Goal: Communication & Community: Answer question/provide support

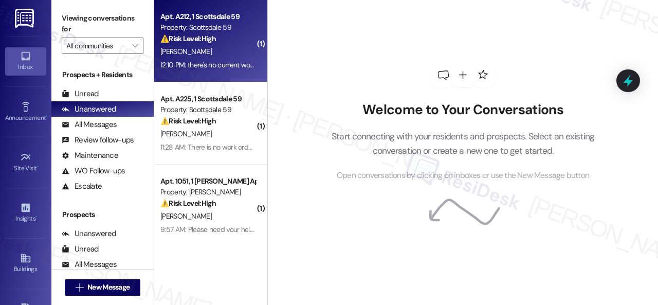
click at [234, 49] on div "[PERSON_NAME]" at bounding box center [207, 51] width 97 height 13
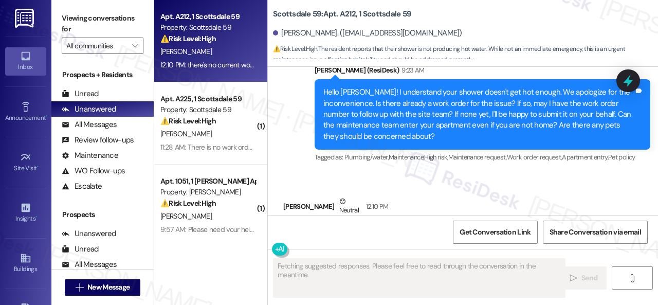
scroll to position [514, 0]
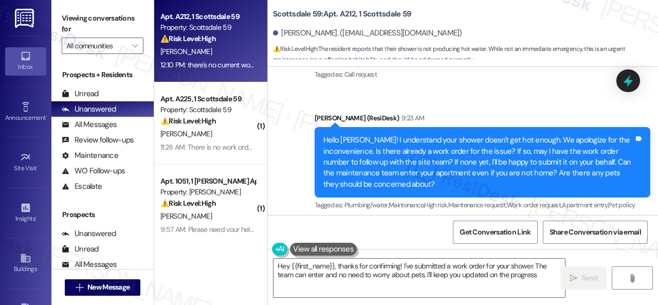
type textarea "Hey {{first_name}}, thanks for confirming! I've submitted a work order for your…"
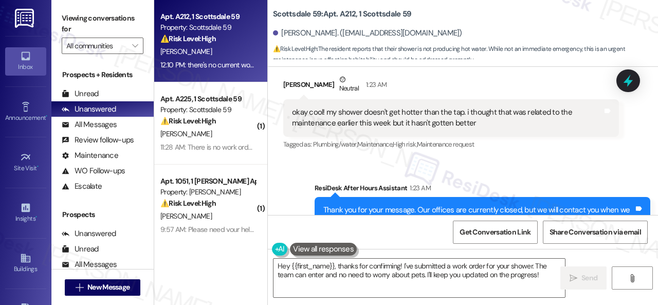
scroll to position [308, 0]
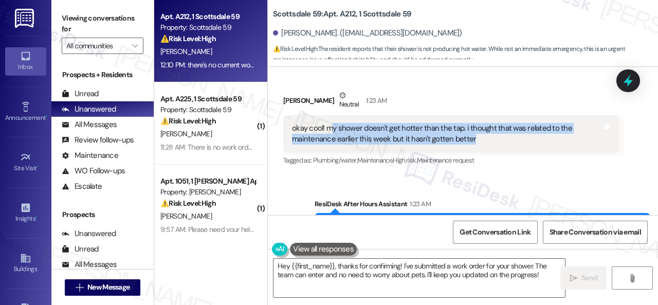
drag, startPoint x: 476, startPoint y: 140, endPoint x: 333, endPoint y: 129, distance: 143.7
click at [333, 129] on div "okay cool! my shower doesn't get hotter than the tap. i thought that was relate…" at bounding box center [447, 134] width 310 height 22
copy div "y shower doesn't get hotter than the tap. i thought that was related to the mai…"
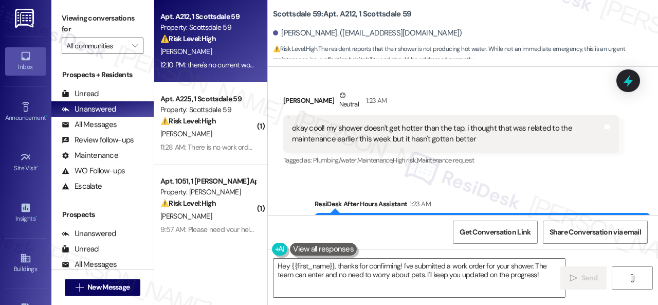
click at [563, 165] on div "Tagged as: Plumbing/water , Click to highlight conversations about Plumbing/wat…" at bounding box center [451, 160] width 336 height 15
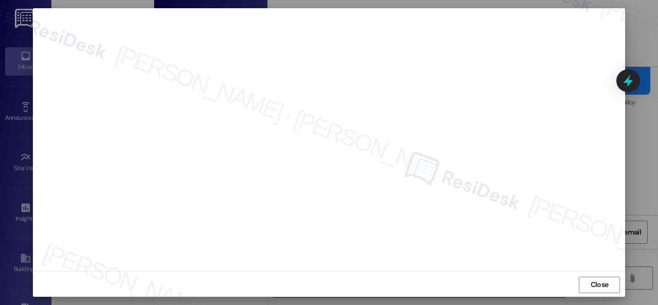
scroll to position [13, 0]
click at [595, 281] on span "Close" at bounding box center [599, 283] width 18 height 11
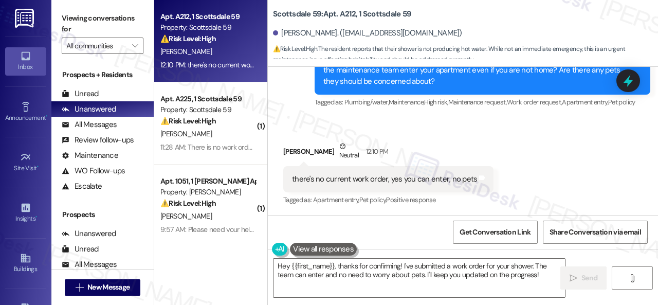
click at [466, 126] on div "Received via SMS [PERSON_NAME] Neutral 12:10 PM there's no current work order, …" at bounding box center [463, 167] width 390 height 98
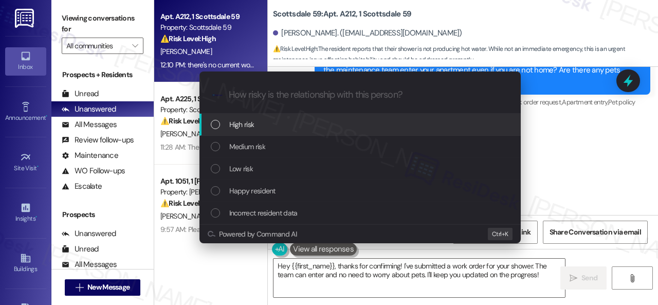
click at [244, 122] on span "High risk" at bounding box center [241, 124] width 25 height 11
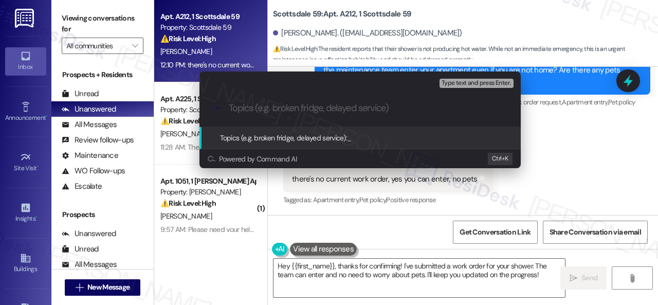
paste input "New work order/s submitted - Shower issue"
type input "New work order/s submitted - Shower issue"
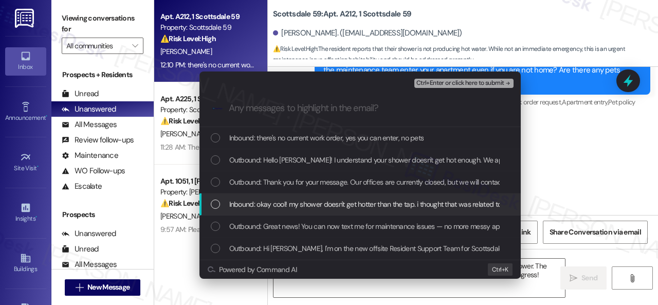
click at [268, 207] on span "Inbound: okay cool! my shower doesn't get hotter than the tap. i thought that w…" at bounding box center [454, 203] width 451 height 11
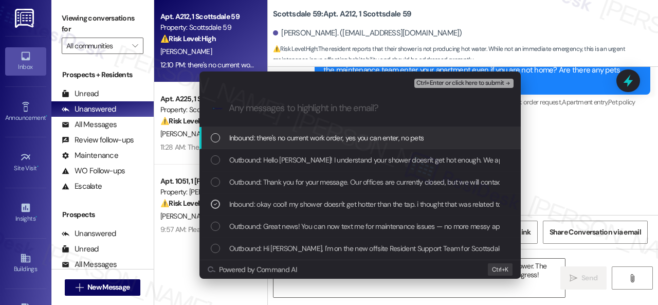
click at [436, 86] on span "Ctrl+Enter or click here to submit" at bounding box center [460, 83] width 88 height 7
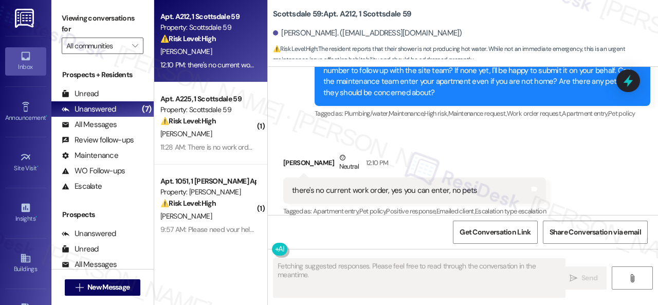
scroll to position [617, 0]
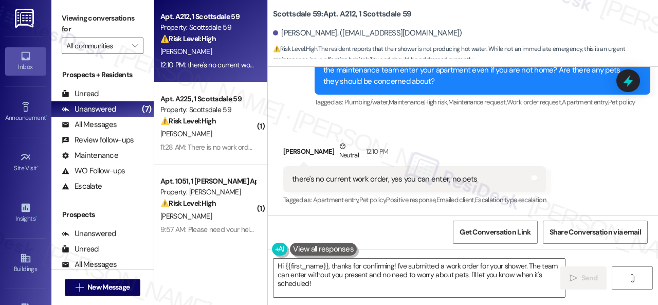
drag, startPoint x: 524, startPoint y: 133, endPoint x: 502, endPoint y: 157, distance: 32.0
click at [524, 133] on div "Received via SMS [PERSON_NAME] Neutral 12:10 PM there's no current work order, …" at bounding box center [414, 174] width 278 height 82
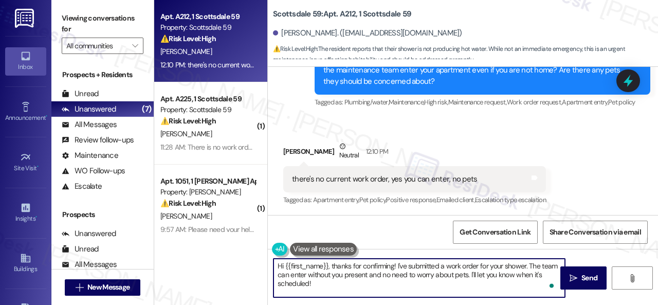
drag, startPoint x: 342, startPoint y: 285, endPoint x: 359, endPoint y: 271, distance: 22.2
click at [257, 261] on div "Apt. A212, 1 Scottsdale 59 Property: Scottsdale 59 ⚠️ Risk Level: High The resi…" at bounding box center [406, 152] width 504 height 305
paste textarea "Thank you. I've submitted a work order on your behalf and notified the site tea…"
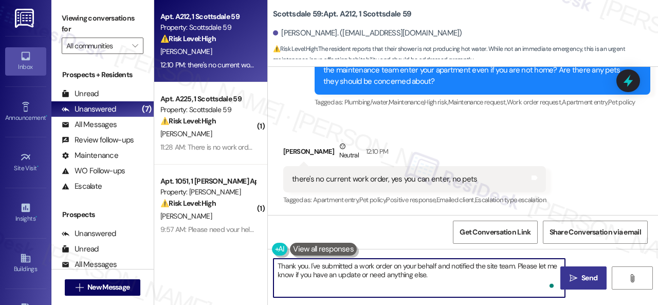
type textarea "Thank you. I've submitted a work order on your behalf and notified the site tea…"
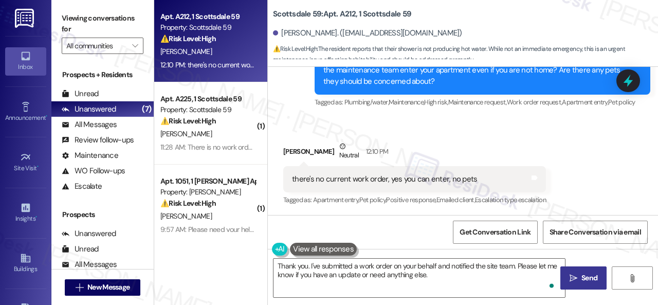
click at [581, 275] on span "Send" at bounding box center [589, 277] width 16 height 11
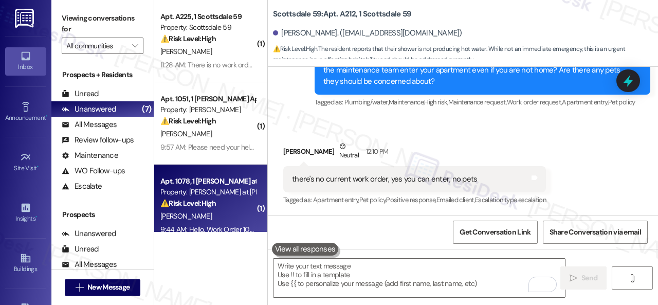
click at [211, 217] on div "[PERSON_NAME]" at bounding box center [207, 216] width 97 height 13
type textarea "Fetching suggested responses. Please feel free to read through the conversation…"
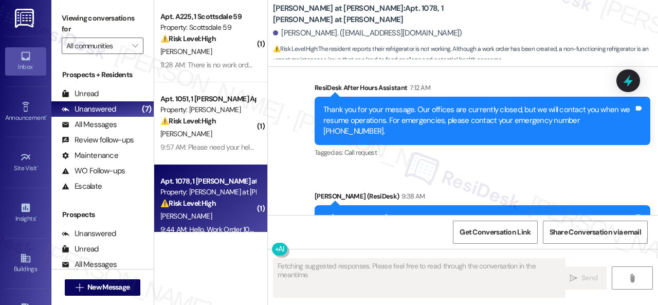
scroll to position [777, 0]
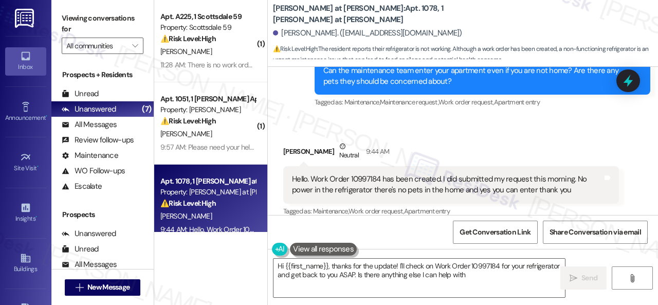
type textarea "Hi {{first_name}}, thanks for the update! I'll check on Work Order 10997184 for…"
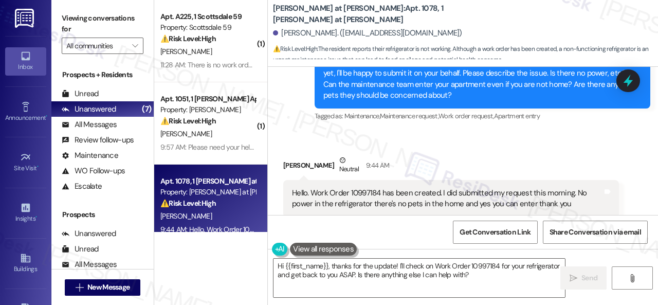
scroll to position [778, 0]
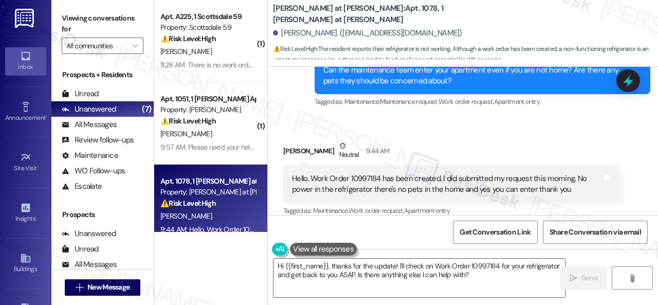
click at [362, 173] on div "Hello. Work Order 10997184 has been created. I did submitted my request this mo…" at bounding box center [447, 184] width 310 height 22
copy div "10997184"
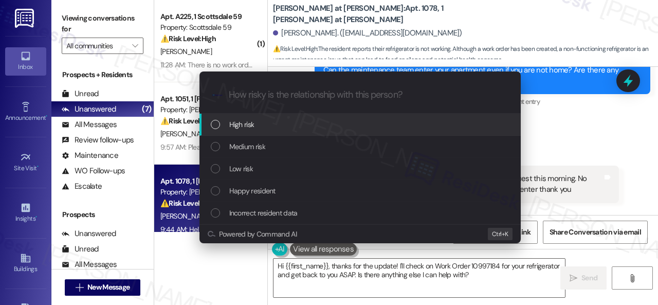
click at [238, 127] on span "High risk" at bounding box center [241, 124] width 25 height 11
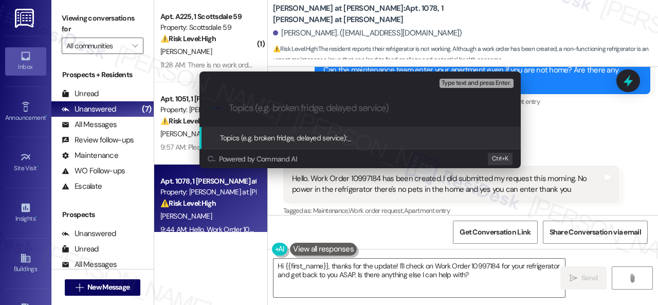
paste input "New Work Order Submitted 10997184"
type input "New Work Order Submitted 10997184"
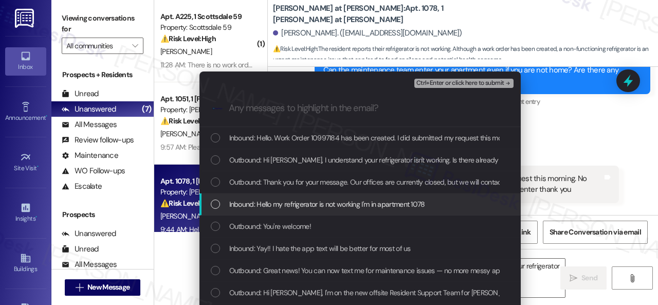
click at [269, 204] on span "Inbound: Hello my refrigerator is not working I'm in apartment 1078" at bounding box center [327, 203] width 196 height 11
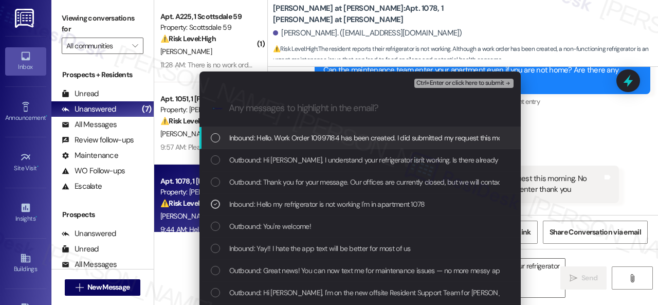
click at [293, 138] on span "Inbound: Hello. Work Order 10997184 has been created. I did submitted my reques…" at bounding box center [505, 137] width 553 height 11
click at [434, 85] on span "Ctrl+Enter or click here to submit" at bounding box center [460, 83] width 88 height 7
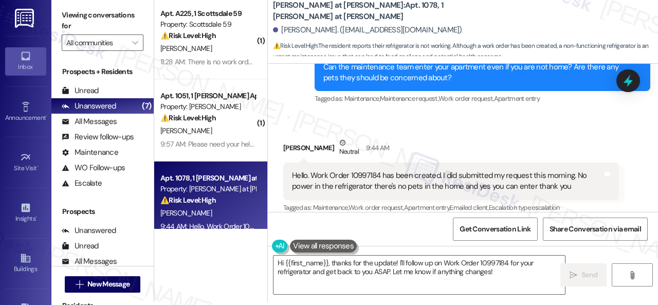
click at [520, 137] on div "[PERSON_NAME] Neutral 9:44 AM" at bounding box center [451, 149] width 336 height 25
drag, startPoint x: 397, startPoint y: 177, endPoint x: 564, endPoint y: 176, distance: 166.5
click at [564, 176] on div "Hello. Work Order 10997184 has been created. I did submitted my request this mo…" at bounding box center [447, 181] width 310 height 22
click at [508, 278] on textarea "Hi {{first_name}}, thanks for the update! I'll follow up on Work Order 10997184…" at bounding box center [418, 274] width 291 height 39
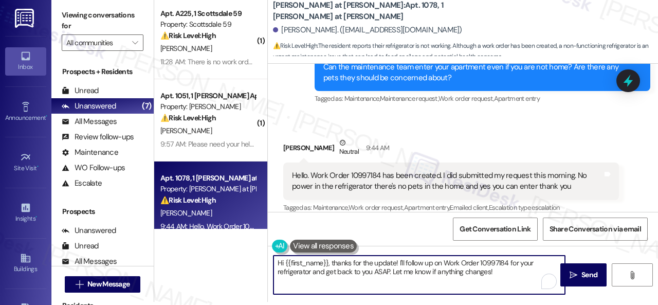
drag, startPoint x: 490, startPoint y: 275, endPoint x: 197, endPoint y: 246, distance: 294.9
click at [196, 246] on div "( 1 ) Apt. A225, 1 Scottsdale 59 Property: Scottsdale 59 ⚠️ Risk Level: High Th…" at bounding box center [406, 149] width 504 height 305
paste textarea "Thank you. I've submitted a work order on your behalf and notified the site tea…"
drag, startPoint x: 321, startPoint y: 260, endPoint x: 448, endPoint y: 262, distance: 127.5
click at [448, 262] on textarea "Thank you. I've submitted a work order on your behalf and notified the site tea…" at bounding box center [418, 274] width 291 height 39
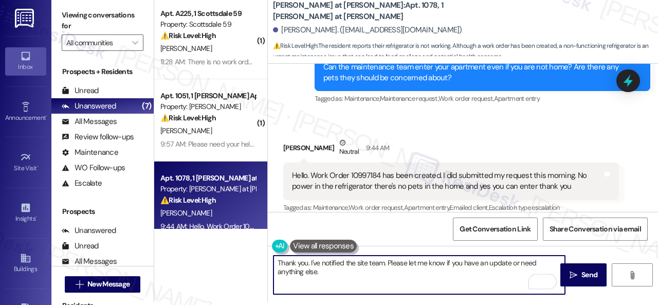
click at [384, 262] on textarea "Thank you. I've notified the site team. Please let me know if you have an updat…" at bounding box center [418, 274] width 291 height 39
click at [417, 270] on textarea "Thank you. I've notified the site team about your work order. Please let me kno…" at bounding box center [418, 274] width 291 height 39
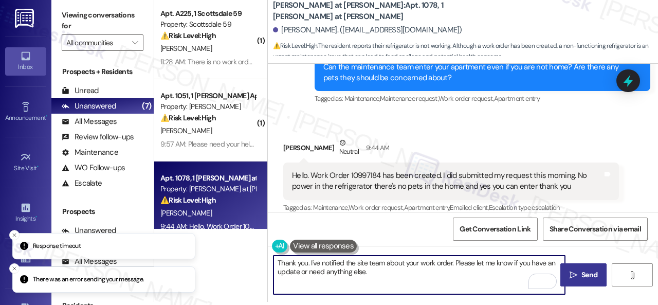
type textarea "Thank you. I've notified the site team about your work order. Please let me kno…"
click at [581, 272] on span "Send" at bounding box center [589, 274] width 16 height 11
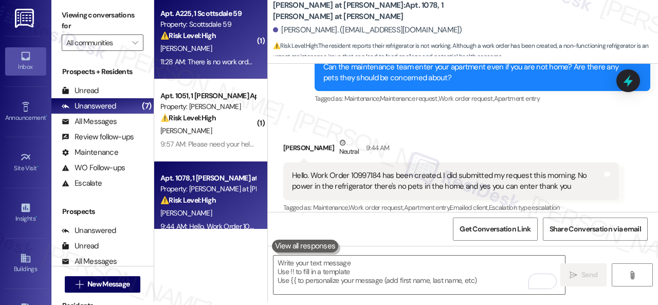
click at [236, 53] on div "[PERSON_NAME]" at bounding box center [207, 48] width 97 height 13
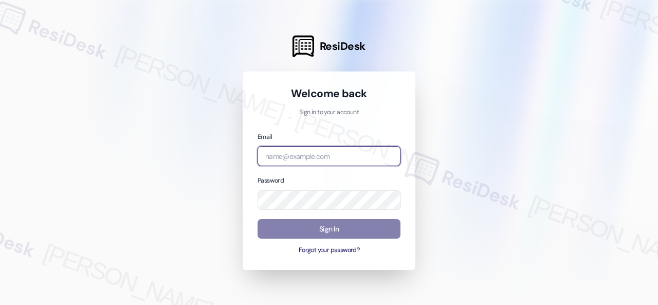
click at [336, 157] on input "email" at bounding box center [328, 156] width 143 height 20
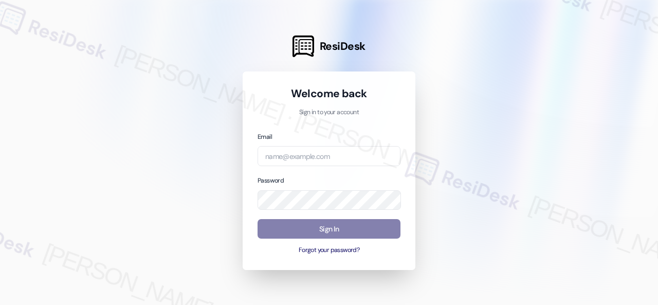
click at [169, 182] on div at bounding box center [329, 152] width 658 height 305
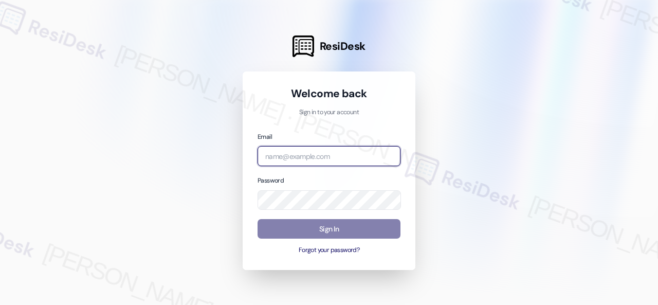
click at [295, 158] on input "email" at bounding box center [328, 156] width 143 height 20
paste input "automated-surveys-baron_properties-steve.flores@baron_properties.com"
type input "automated-surveys-baron_properties-steve.flores@baron_properties.com"
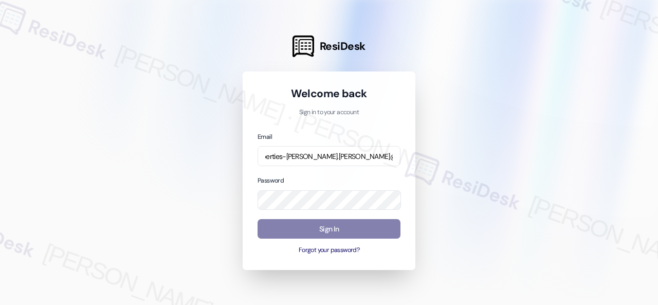
scroll to position [0, 0]
click at [173, 205] on div at bounding box center [329, 152] width 658 height 305
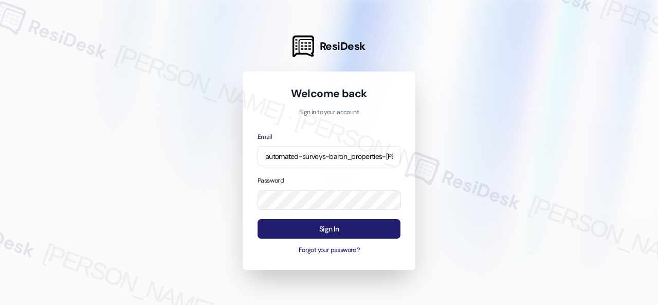
click at [319, 225] on button "Sign In" at bounding box center [328, 229] width 143 height 20
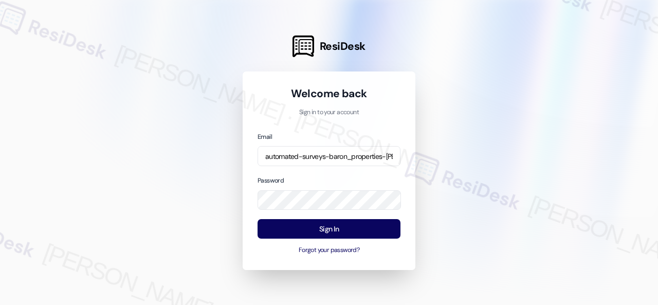
click at [365, 172] on div "Email automated-surveys-baron_properties-steve.flores@baron_properties.com Pass…" at bounding box center [328, 193] width 143 height 124
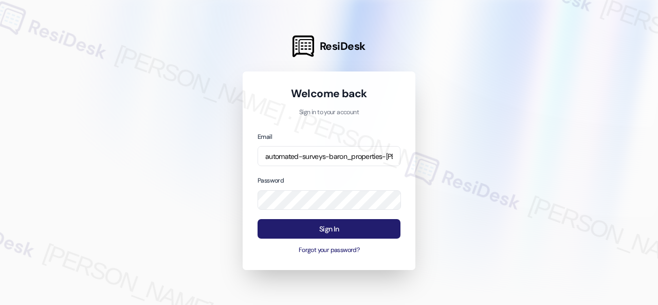
click at [341, 226] on button "Sign In" at bounding box center [328, 229] width 143 height 20
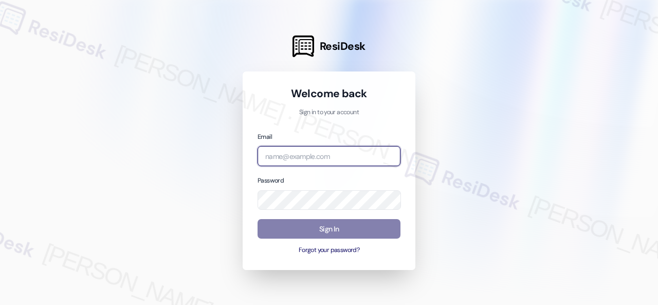
click at [281, 153] on input "email" at bounding box center [328, 156] width 143 height 20
